Goal: Task Accomplishment & Management: Use online tool/utility

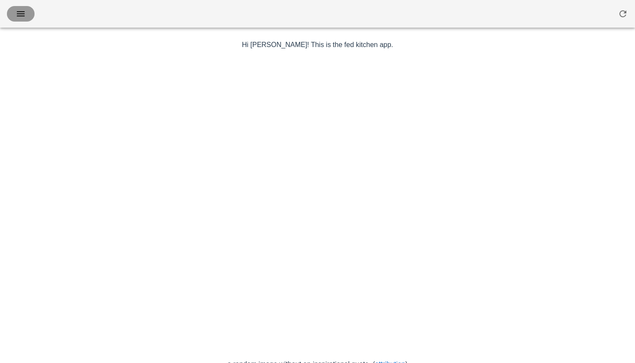
click at [23, 15] on icon "button" at bounding box center [21, 14] width 10 height 10
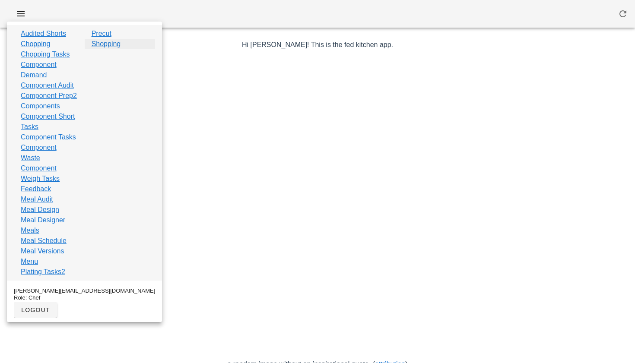
click at [113, 46] on link "Shopping" at bounding box center [106, 44] width 29 height 10
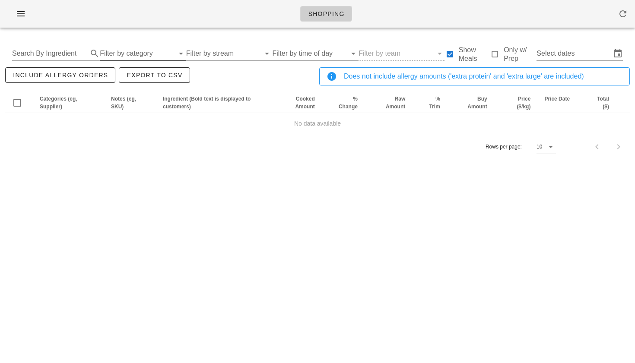
click at [120, 53] on input "Filter by category" at bounding box center [137, 54] width 74 height 14
click at [546, 51] on input "Select dates" at bounding box center [574, 54] width 74 height 14
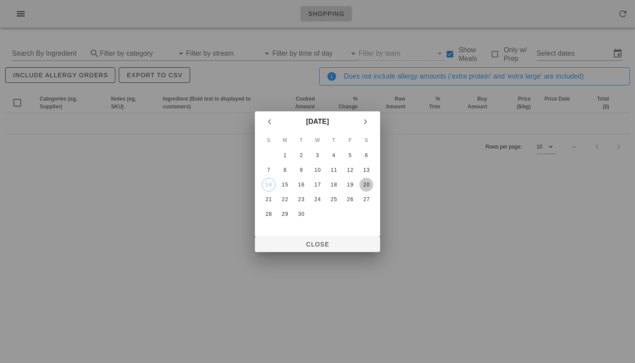
click at [363, 184] on div "20" at bounding box center [367, 185] width 14 height 6
click at [335, 183] on div "18" at bounding box center [334, 185] width 14 height 6
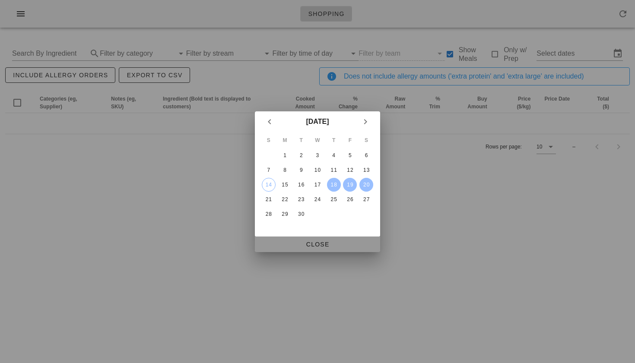
click at [312, 241] on span "Close" at bounding box center [317, 244] width 111 height 7
type input "[DATE] - [DATE]"
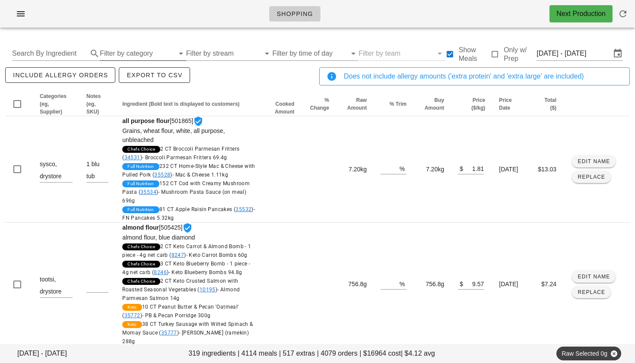
click at [126, 56] on input "Filter by category" at bounding box center [137, 54] width 74 height 14
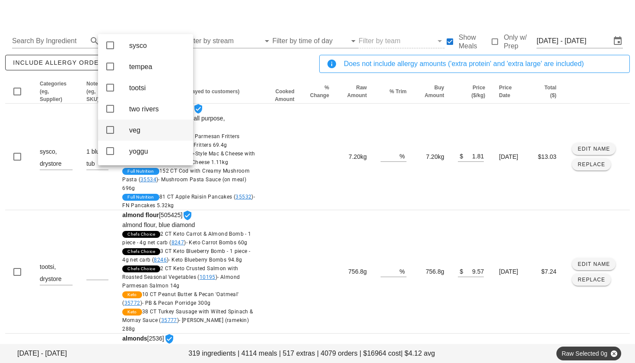
scroll to position [14, 0]
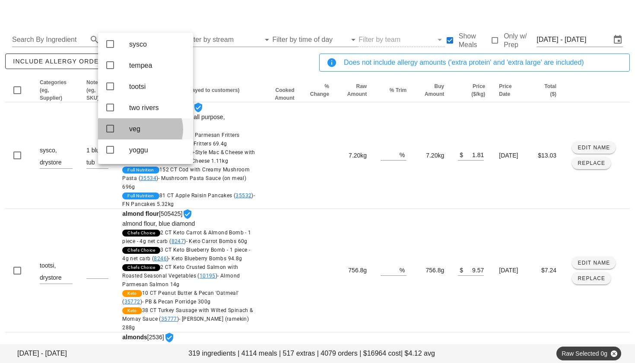
click at [110, 124] on icon at bounding box center [110, 129] width 10 height 10
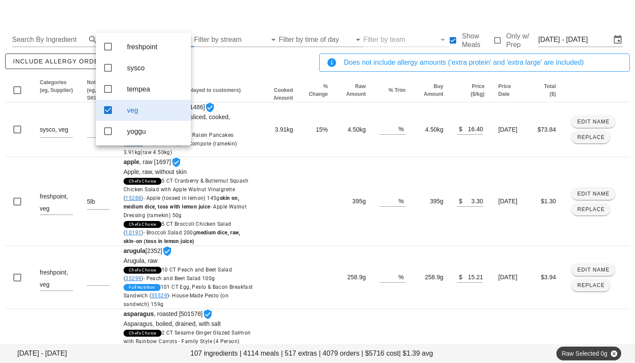
scroll to position [0, 0]
click at [105, 115] on icon at bounding box center [108, 110] width 10 height 10
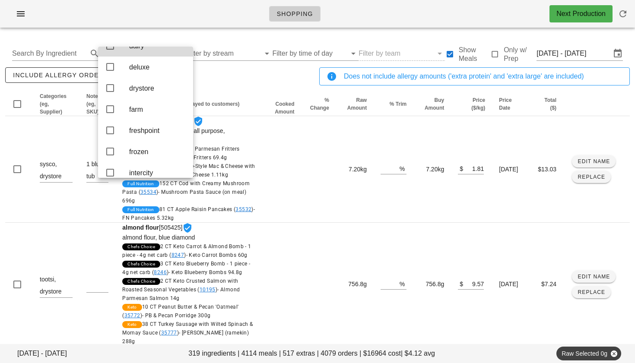
scroll to position [85, 0]
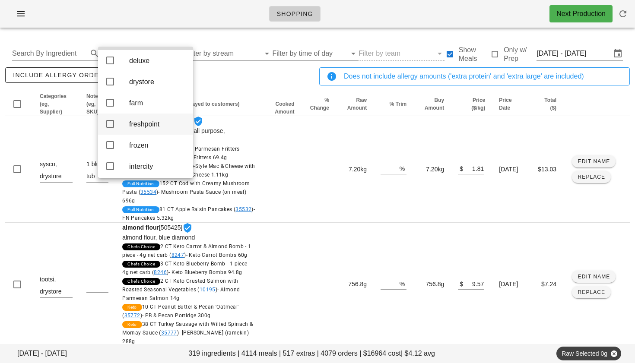
click at [110, 129] on icon at bounding box center [110, 124] width 10 height 10
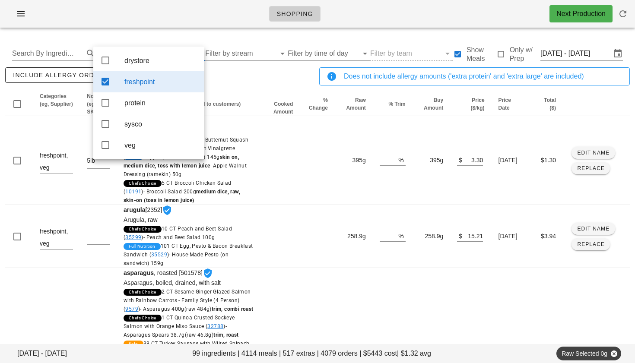
scroll to position [0, 0]
click at [226, 72] on div "include allergy orders Export to CSV" at bounding box center [160, 80] width 314 height 29
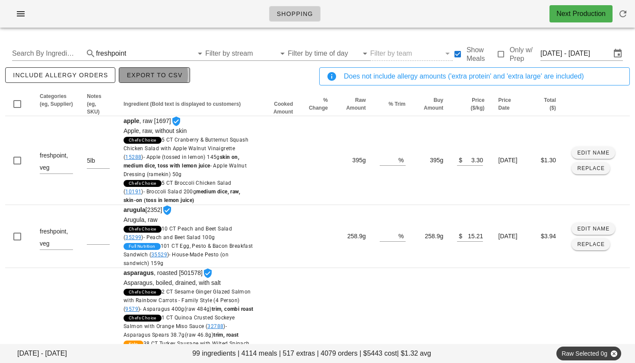
click at [165, 75] on span "Export to CSV" at bounding box center [154, 75] width 56 height 7
